Goal: Task Accomplishment & Management: Manage account settings

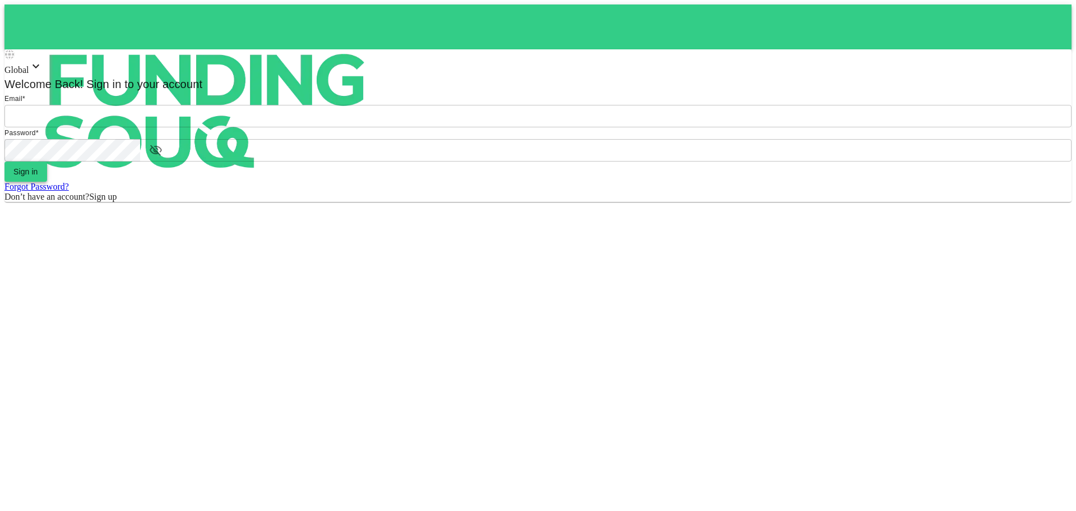
type input "[EMAIL_ADDRESS][DOMAIN_NAME]"
click at [38, 176] on span "Sign in" at bounding box center [25, 171] width 25 height 9
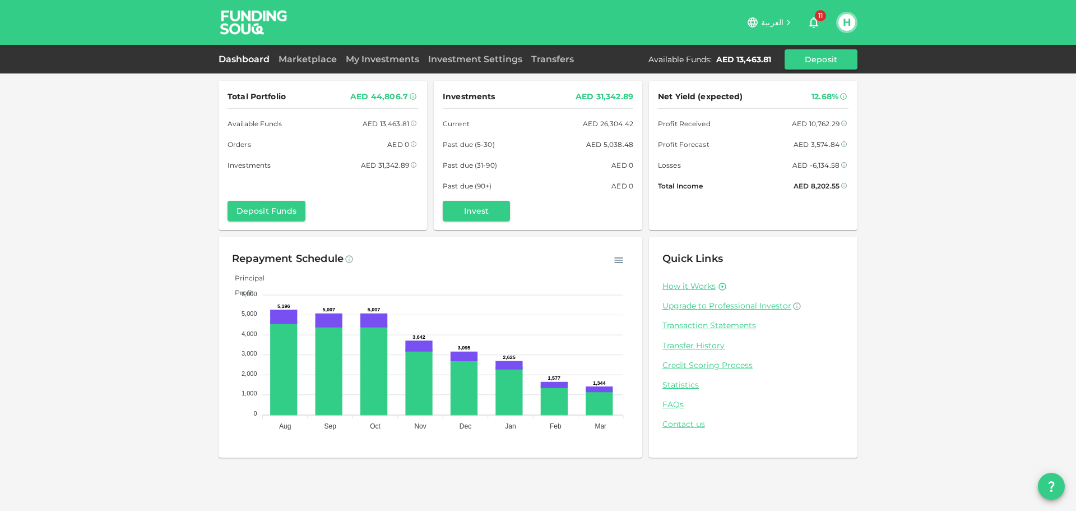
click at [374, 60] on link "My Investments" at bounding box center [382, 59] width 82 height 11
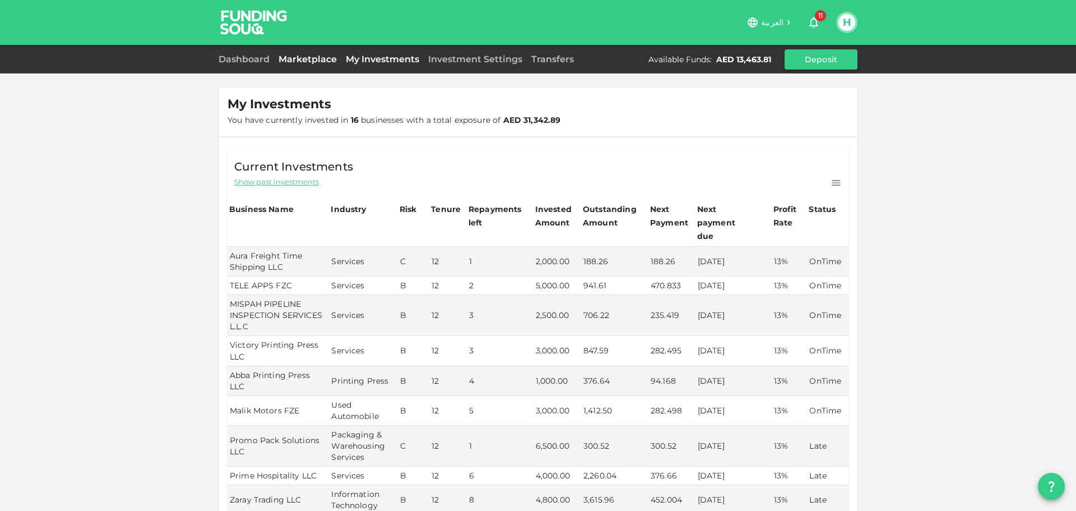
click at [315, 60] on link "Marketplace" at bounding box center [307, 59] width 67 height 11
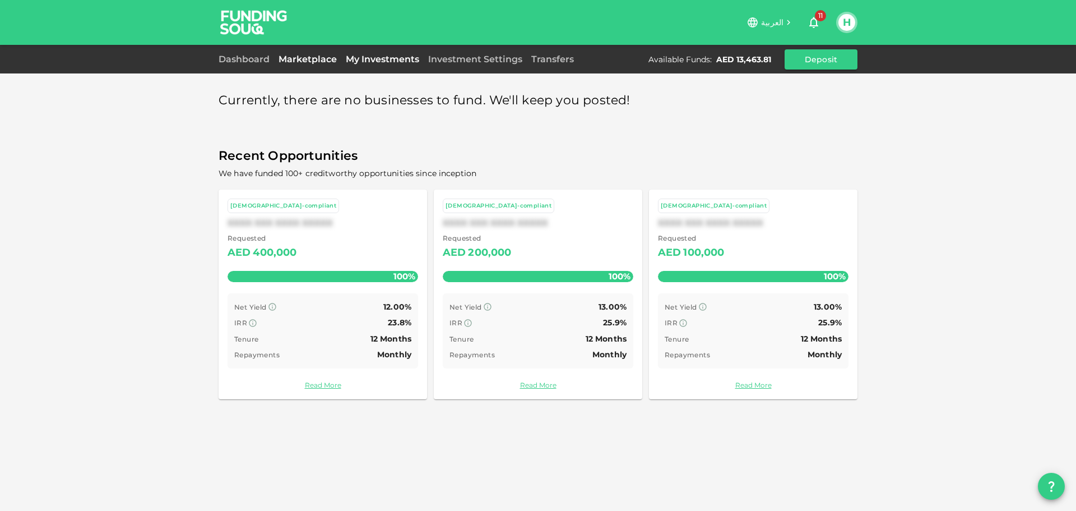
click at [384, 61] on link "My Investments" at bounding box center [382, 59] width 82 height 11
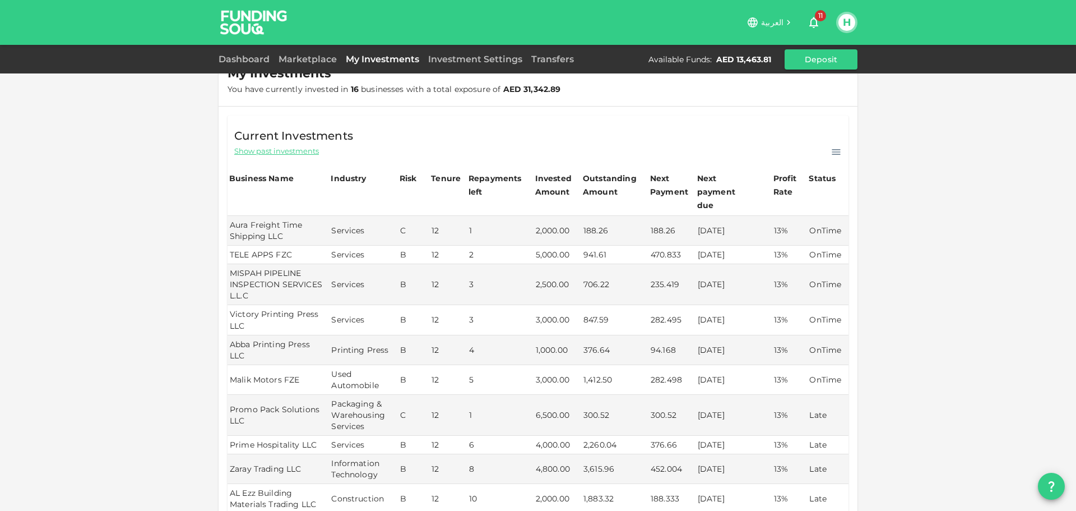
scroll to position [56, 0]
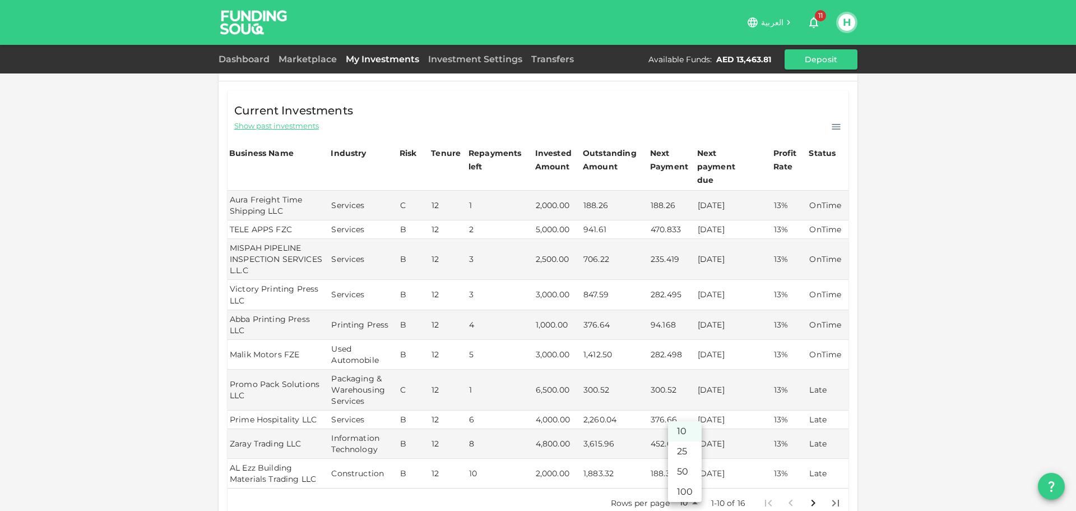
click at [689, 477] on body "العربية 11 H Dashboard Marketplace My Investments Investment Settings Transfers…" at bounding box center [538, 255] width 1076 height 511
click at [684, 451] on li "25" at bounding box center [685, 451] width 34 height 20
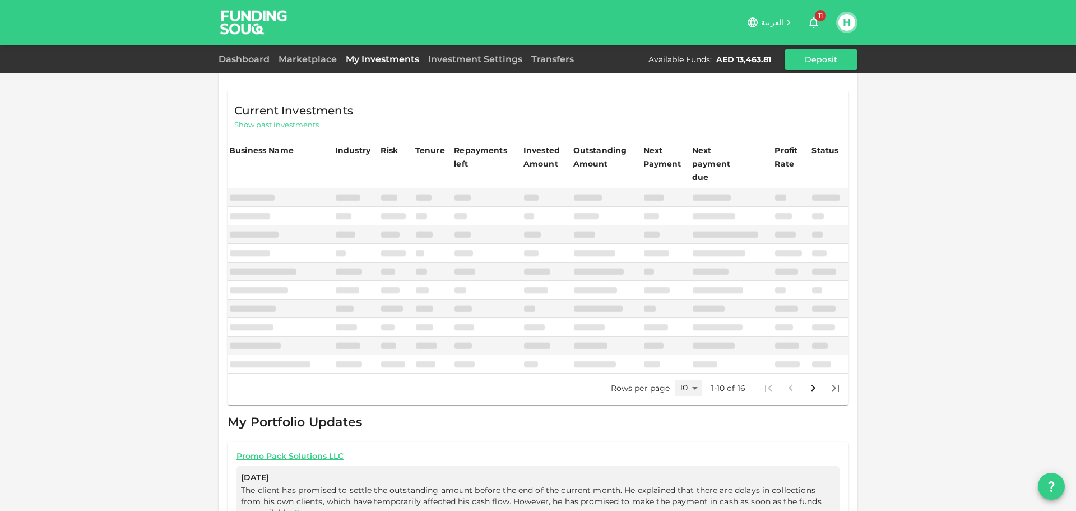
type input "25"
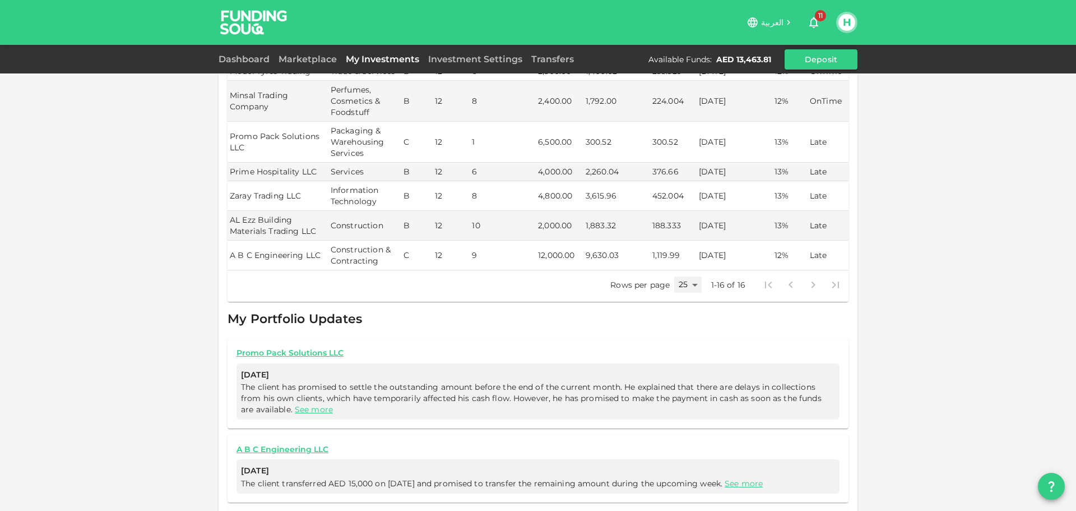
scroll to position [364, 0]
